Goal: Information Seeking & Learning: Learn about a topic

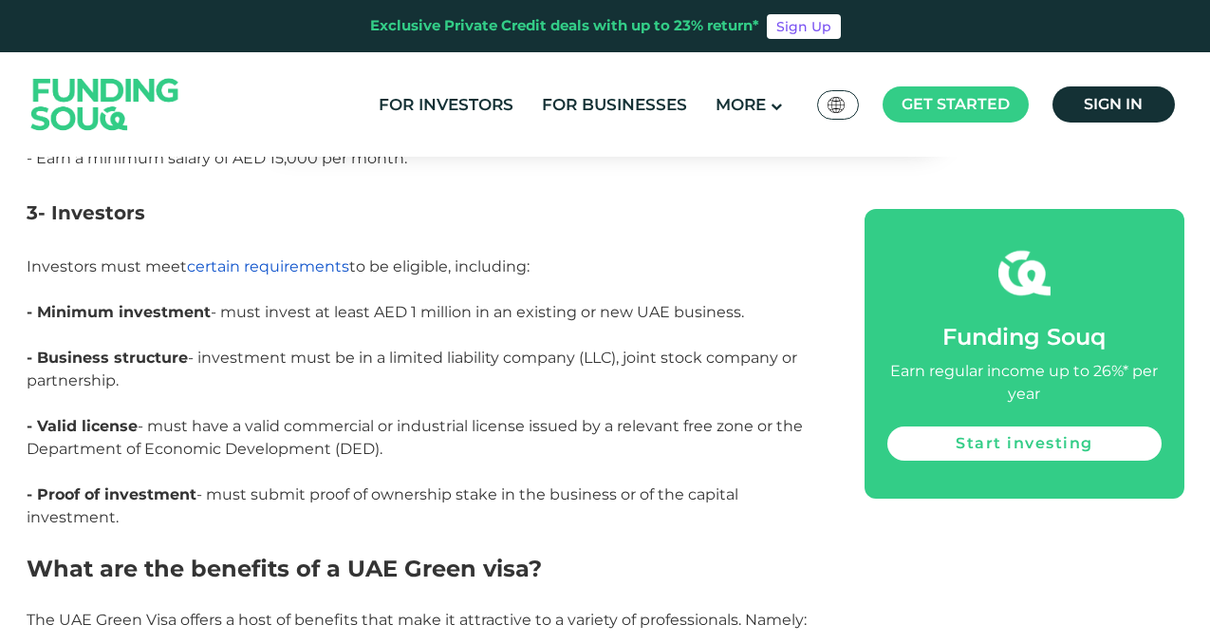
scroll to position [1831, 0]
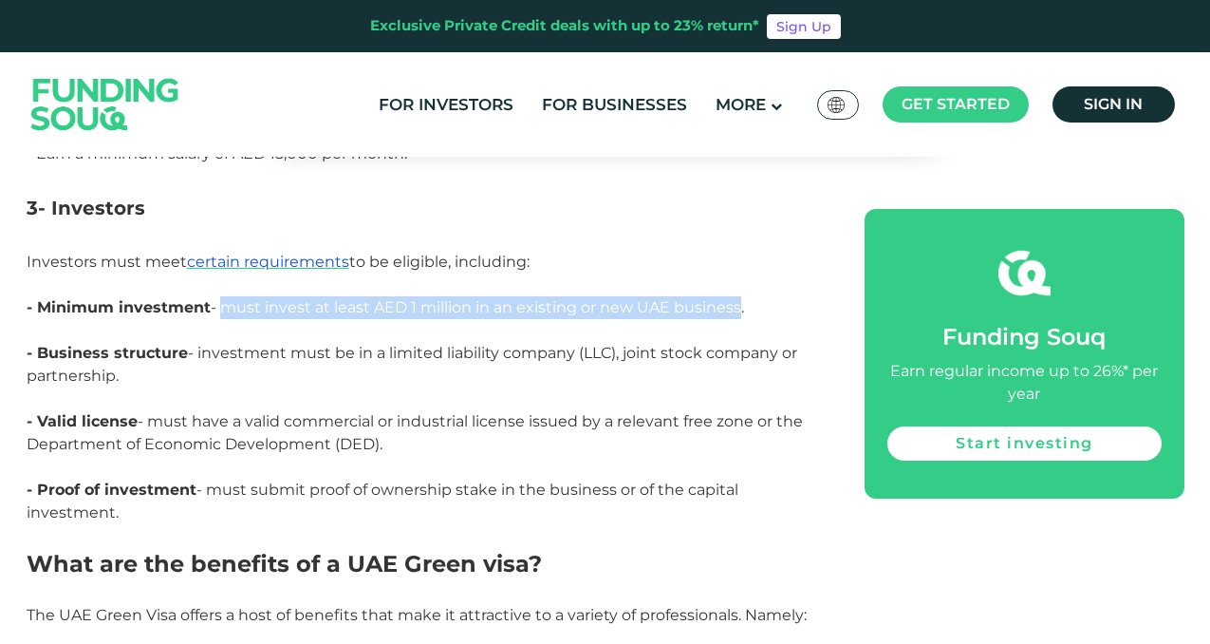
drag, startPoint x: 224, startPoint y: 285, endPoint x: 740, endPoint y: 283, distance: 515.5
click at [740, 298] on span "- Minimum investment - must invest at least AED 1 million in an existing or new…" at bounding box center [386, 307] width 718 height 18
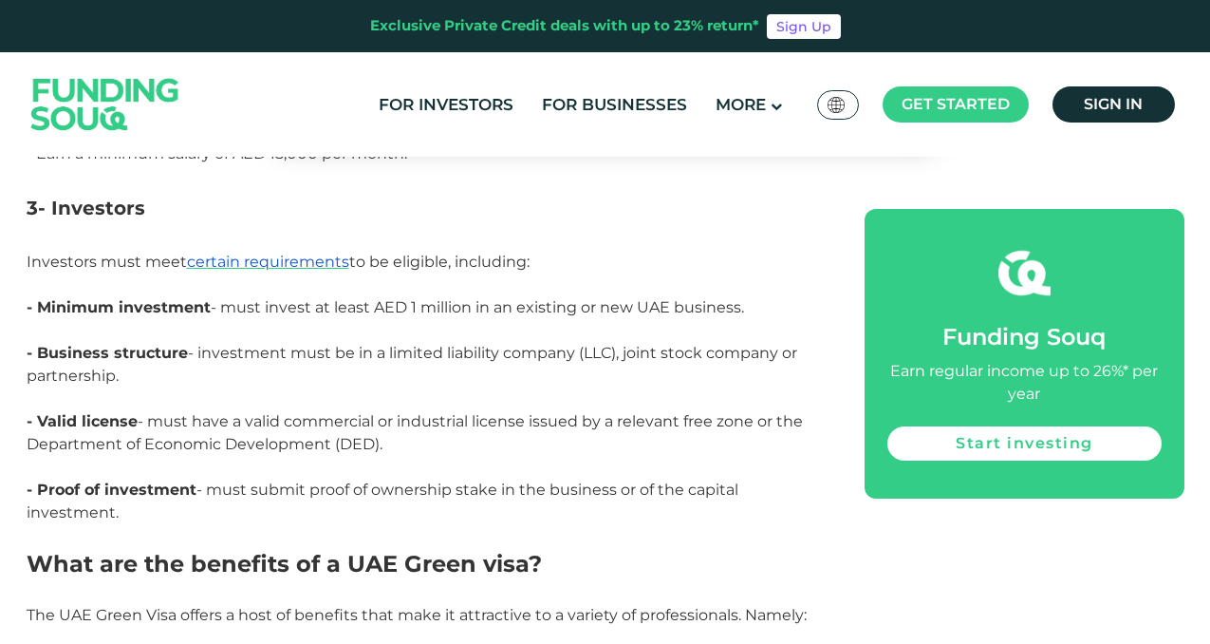
click at [195, 312] on p "- Minimum investment - must invest at least AED 1 million in an existing or new…" at bounding box center [425, 319] width 796 height 46
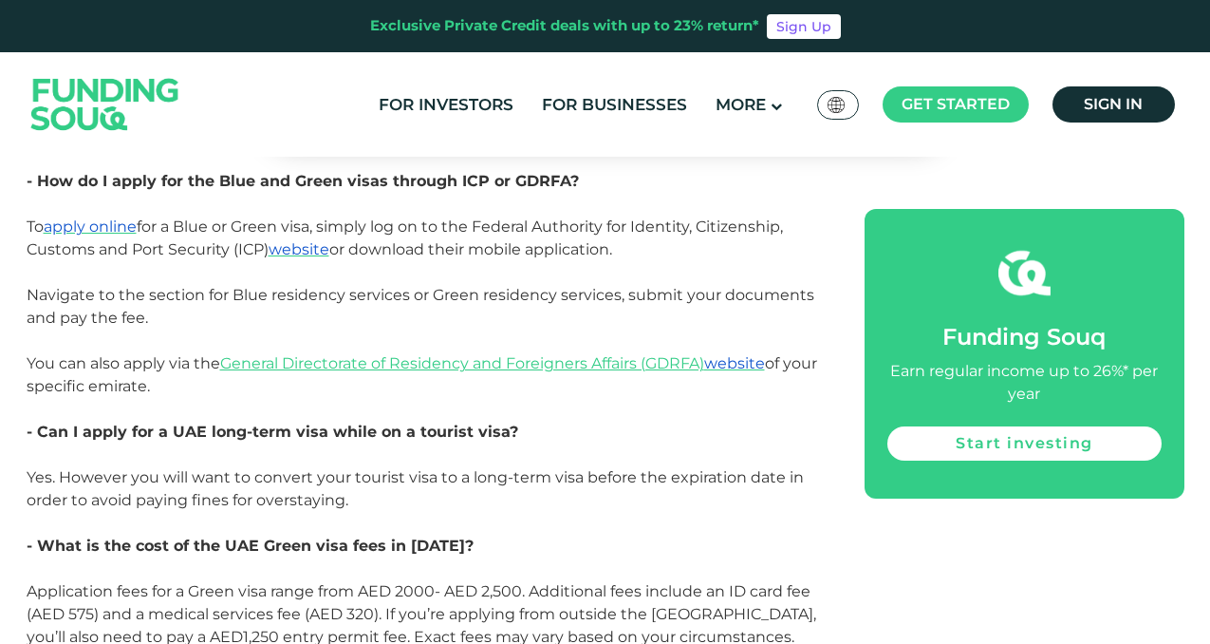
scroll to position [4269, 0]
